Goal: Task Accomplishment & Management: Manage account settings

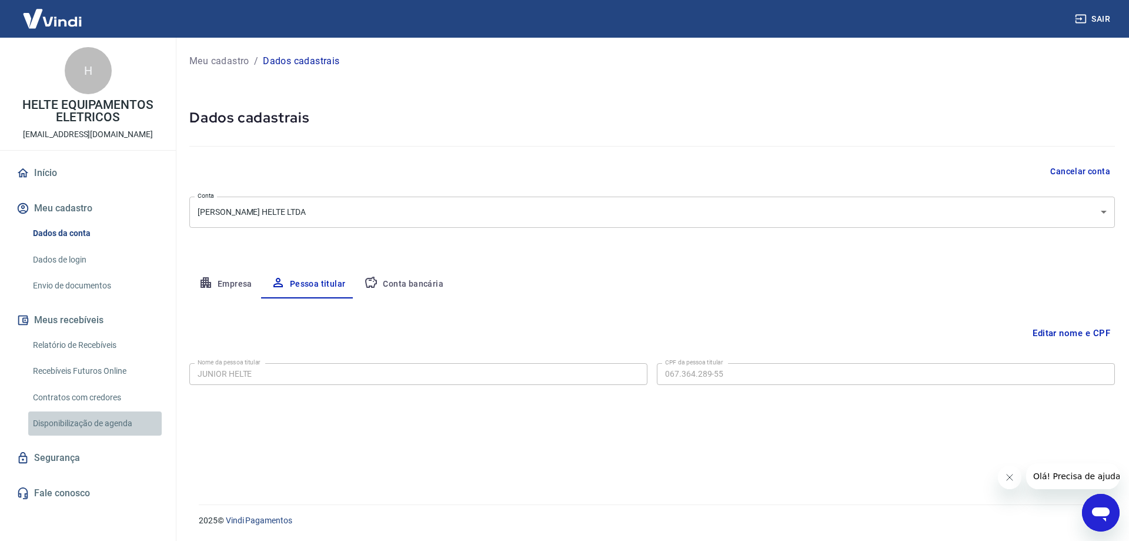
click at [109, 425] on link "Disponibilização de agenda" at bounding box center [95, 423] width 134 height 24
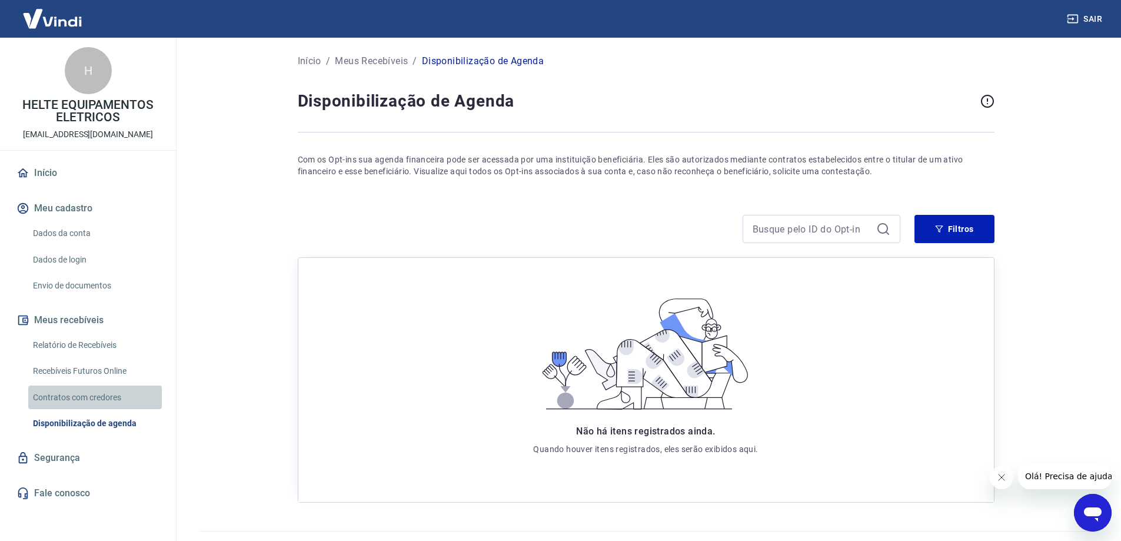
click at [92, 389] on link "Contratos com credores" at bounding box center [95, 397] width 134 height 24
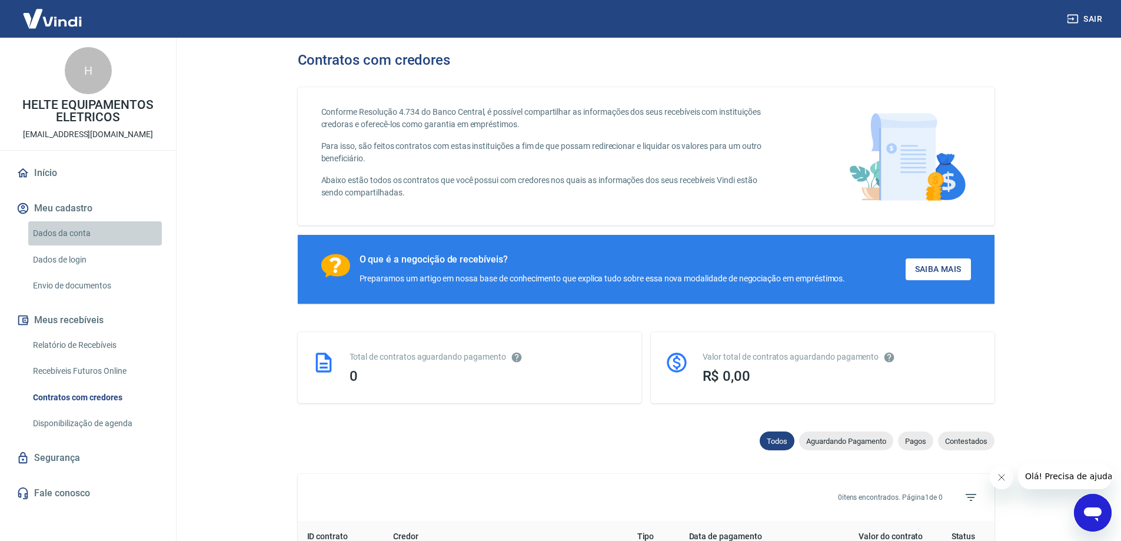
click at [85, 234] on link "Dados da conta" at bounding box center [95, 233] width 134 height 24
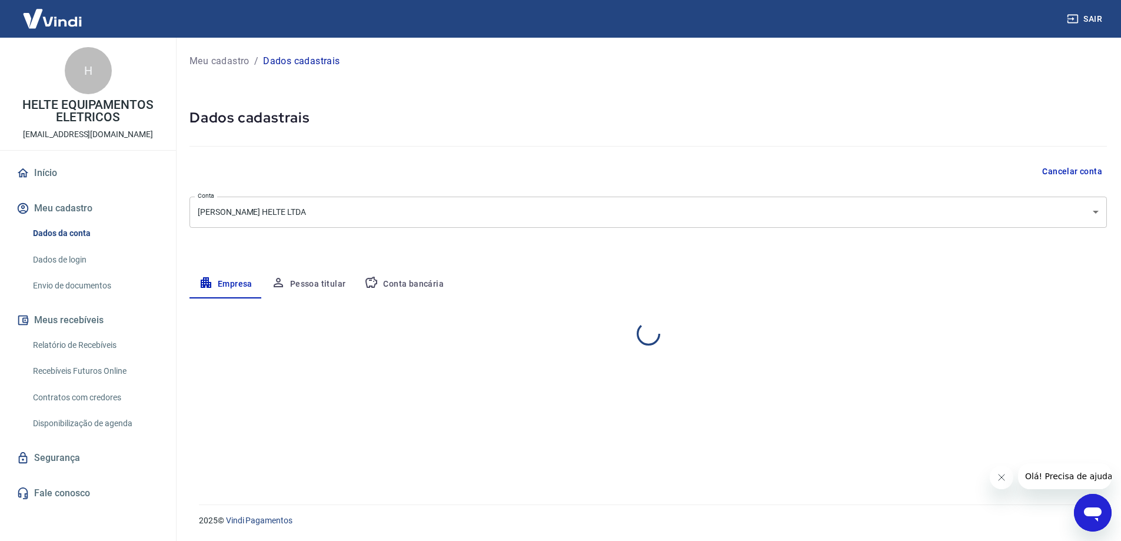
select select "PR"
